Goal: Task Accomplishment & Management: Use online tool/utility

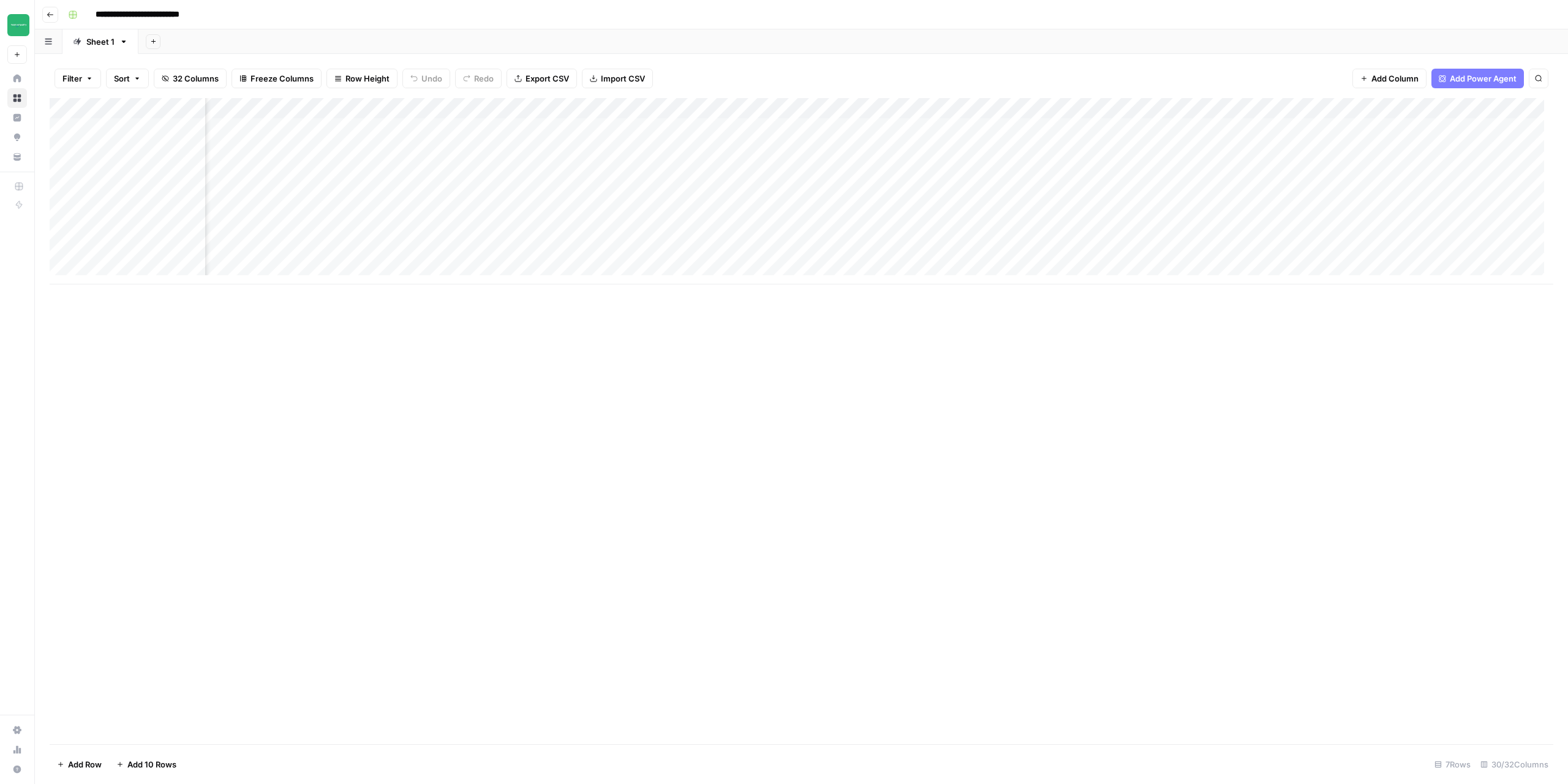
scroll to position [0, 700]
click at [880, 147] on div "Add Column" at bounding box center [801, 191] width 1503 height 186
click at [840, 152] on div "Add Column" at bounding box center [801, 191] width 1503 height 186
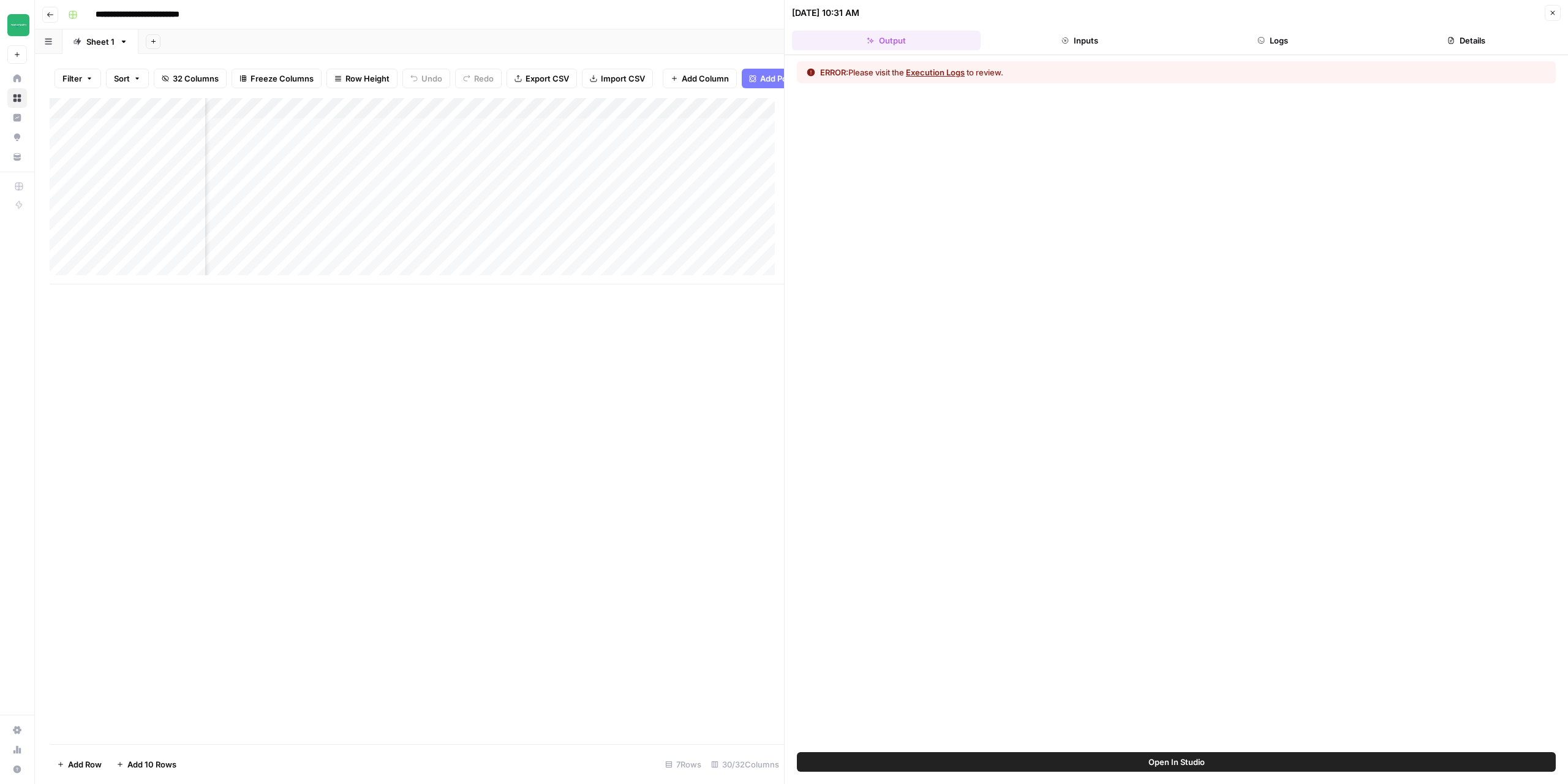
click at [947, 70] on button "Execution Logs" at bounding box center [935, 72] width 59 height 12
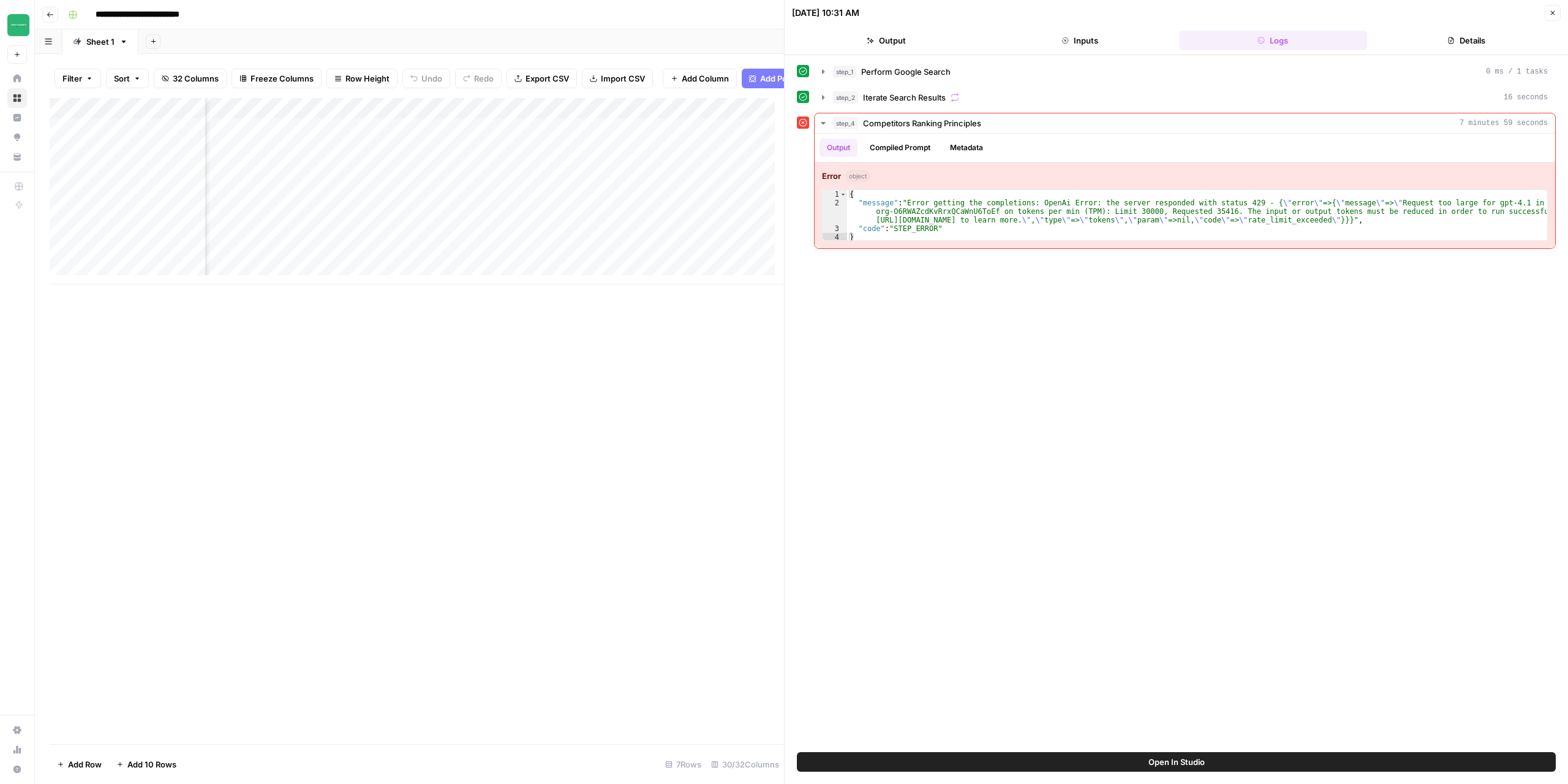
click at [1291, 470] on div "step_1 Perform Google Search 0 ms / 1 tasks step_2 Iterate Search Results 16 se…" at bounding box center [1175, 403] width 759 height 684
